Goal: Check status: Check status

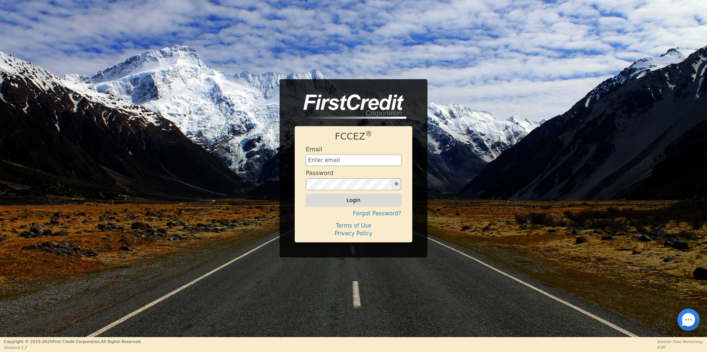
type input "[EMAIL_ADDRESS][DOMAIN_NAME]"
click at [357, 203] on button "Login" at bounding box center [353, 200] width 95 height 13
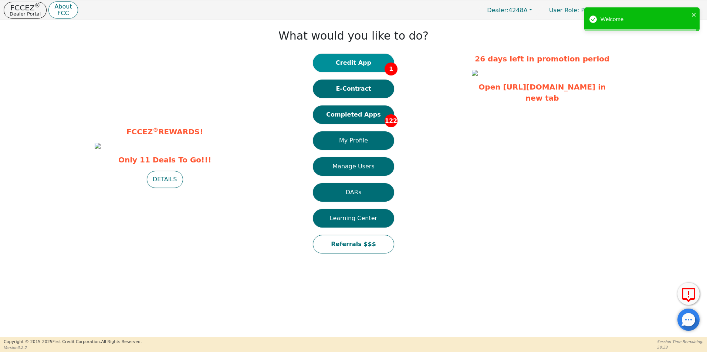
click at [350, 61] on button "Credit App 1" at bounding box center [353, 63] width 81 height 18
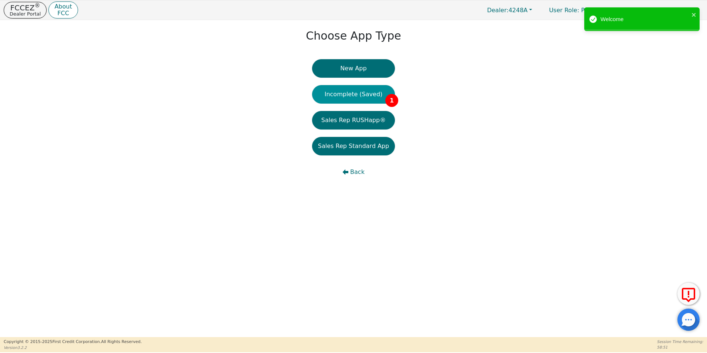
click at [348, 95] on button "Incomplete (Saved) 1" at bounding box center [353, 94] width 83 height 18
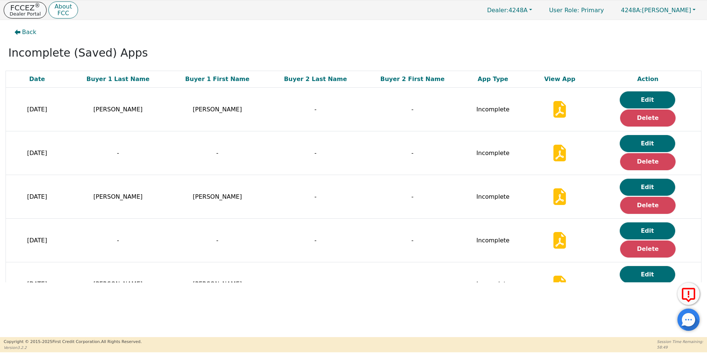
click at [24, 11] on p "Dealer Portal" at bounding box center [25, 13] width 31 height 5
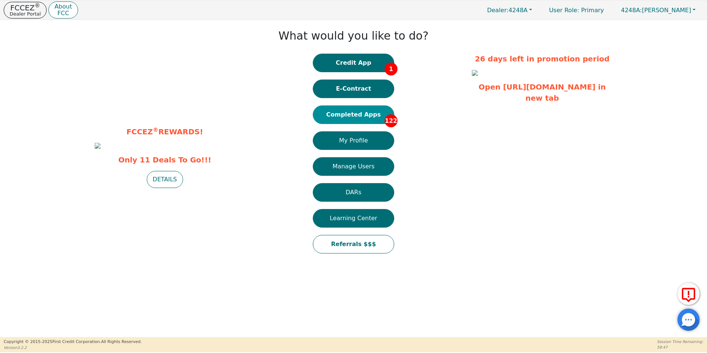
click at [355, 115] on button "Completed Apps 122" at bounding box center [353, 114] width 81 height 18
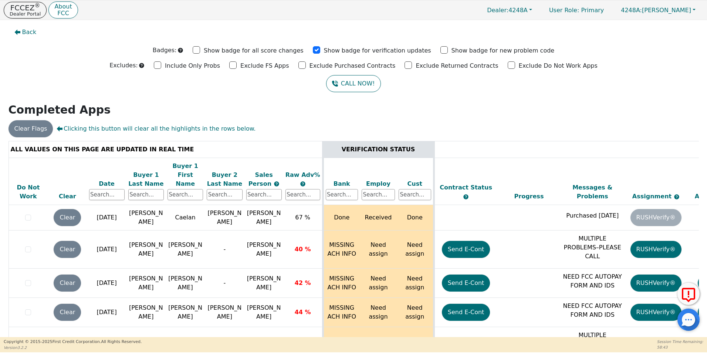
click at [696, 145] on div "ALL VALUES ON THIS PAGE ARE UPDATED IN REAL TIME VERIFICATION STATUS Do Not Wor…" at bounding box center [354, 246] width 690 height 211
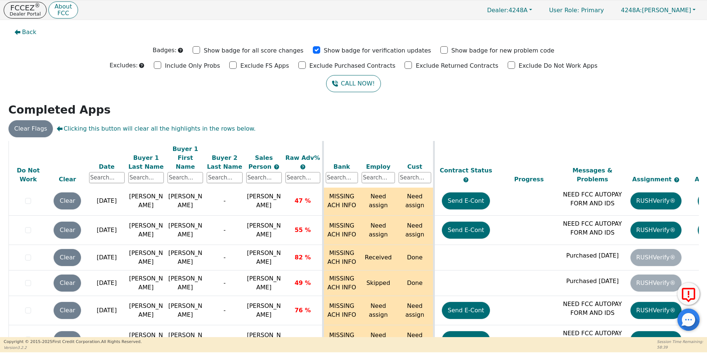
scroll to position [3364, 0]
